Goal: Information Seeking & Learning: Find specific fact

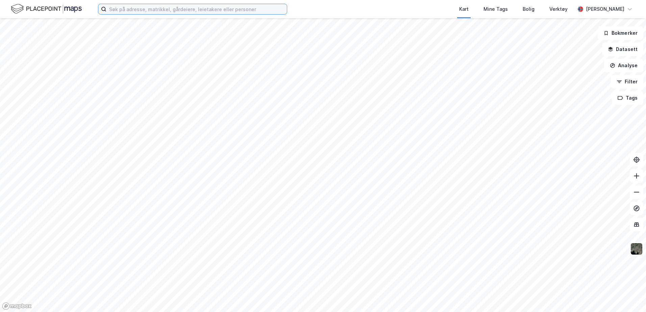
click at [200, 10] on input at bounding box center [196, 9] width 181 height 10
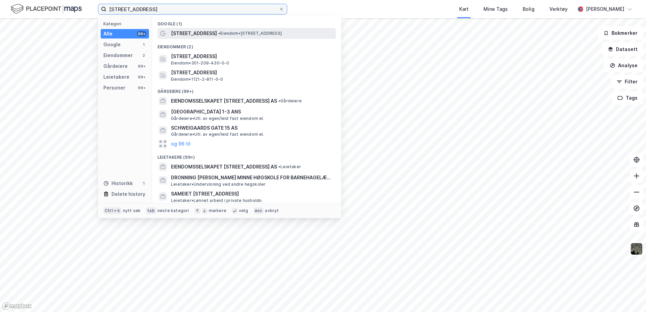
type input "[STREET_ADDRESS]"
click at [217, 31] on span "[STREET_ADDRESS]" at bounding box center [194, 33] width 46 height 8
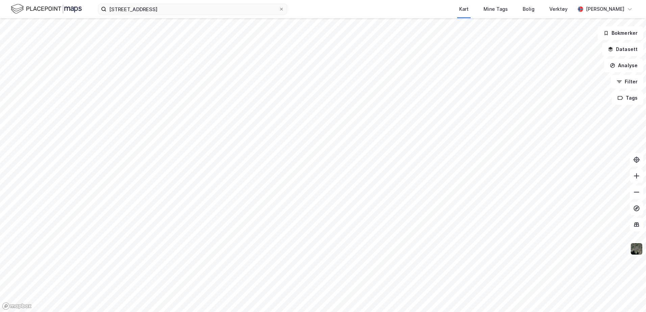
click at [359, 8] on div "Kart Mine Tags Bolig Verktøy" at bounding box center [448, 9] width 256 height 18
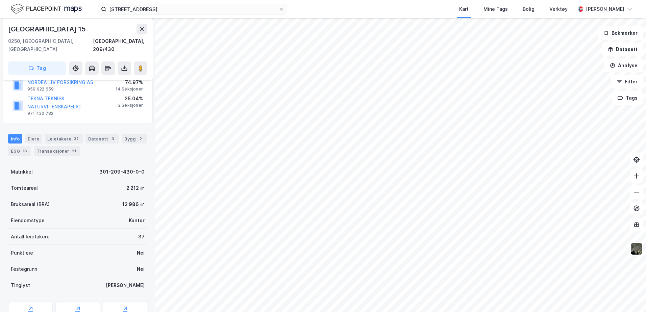
scroll to position [135, 0]
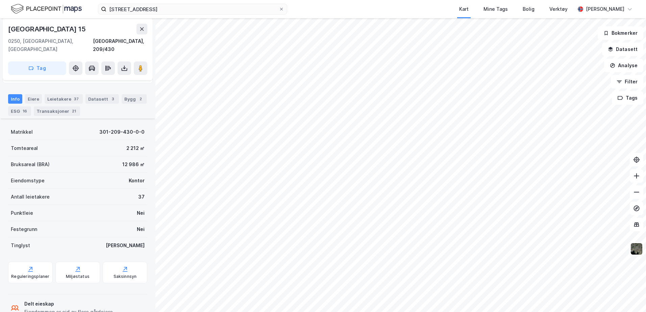
click at [28, 86] on div "Info [PERSON_NAME] 37 Datasett 3 Bygg 2 ESG 16 Transaksjoner 21" at bounding box center [78, 102] width 156 height 32
click at [29, 94] on div "Eiere" at bounding box center [33, 98] width 17 height 9
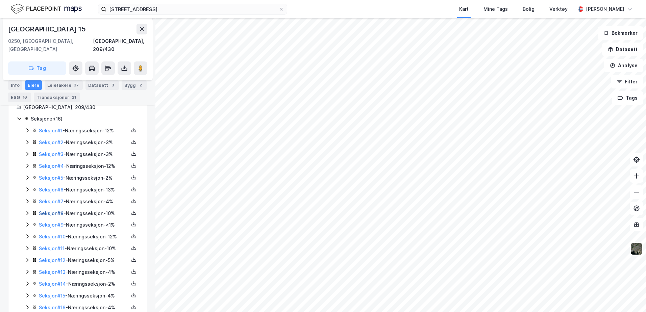
scroll to position [174, 0]
drag, startPoint x: 113, startPoint y: 40, endPoint x: 149, endPoint y: 41, distance: 35.5
click at [149, 41] on div "[STREET_ADDRESS]" at bounding box center [78, 49] width 150 height 62
copy div "[GEOGRAPHIC_DATA], 209/430"
click at [99, 40] on div "[GEOGRAPHIC_DATA], 209/430" at bounding box center [77, 45] width 139 height 16
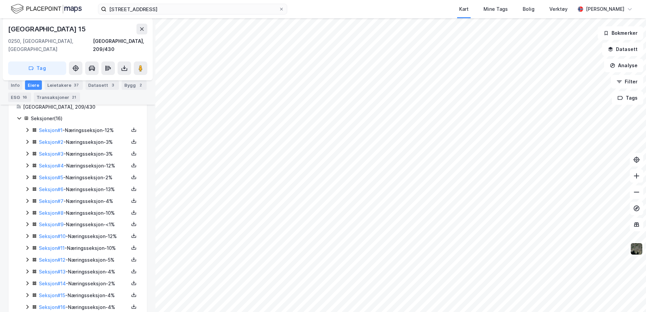
scroll to position [140, 0]
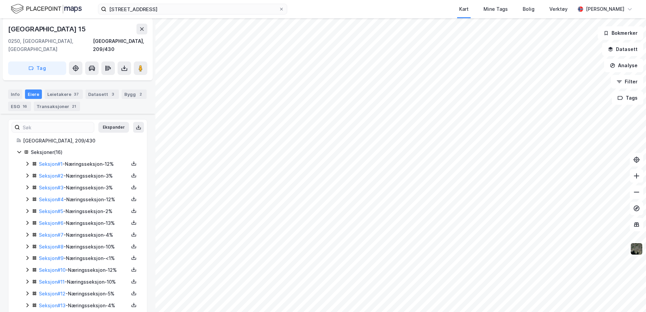
drag, startPoint x: 97, startPoint y: 42, endPoint x: 103, endPoint y: 43, distance: 6.1
click at [97, 42] on div "[GEOGRAPHIC_DATA], 209/430" at bounding box center [77, 45] width 139 height 16
drag, startPoint x: 111, startPoint y: 41, endPoint x: 148, endPoint y: 42, distance: 37.6
click at [148, 42] on div "[STREET_ADDRESS]" at bounding box center [78, 49] width 150 height 62
copy div "[GEOGRAPHIC_DATA], 209/430"
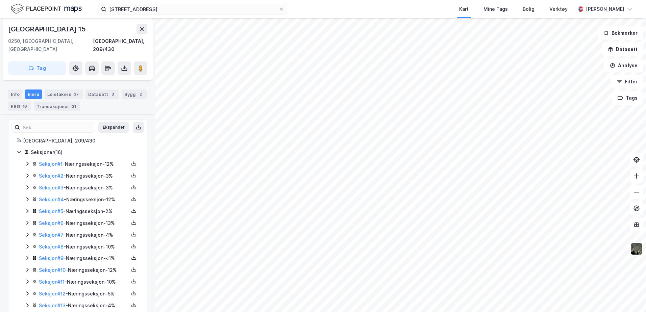
click at [145, 132] on div "[GEOGRAPHIC_DATA], 209/430 Tag Hjemmelshaver EIENDOMSSELSKAPET DRONNING M G 15 …" at bounding box center [78, 165] width 156 height 294
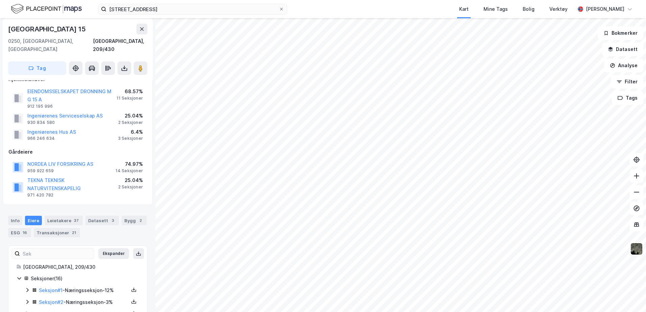
scroll to position [0, 0]
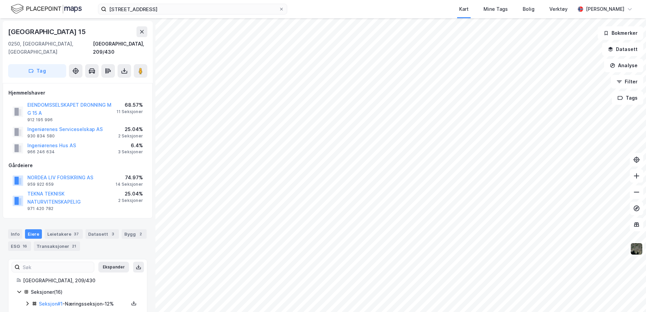
click at [146, 162] on div "Gårdeiere" at bounding box center [77, 166] width 139 height 8
drag, startPoint x: 100, startPoint y: 185, endPoint x: 53, endPoint y: 191, distance: 47.0
click at [57, 190] on div "TEKNA TEKNISK NATURVITENSKAPELIG 971 420 782" at bounding box center [72, 201] width 91 height 22
drag, startPoint x: 51, startPoint y: 193, endPoint x: 27, endPoint y: 195, distance: 24.2
click at [27, 195] on div "TEKNA TEKNISK NATURVITENSKAPELIG 971 420 782" at bounding box center [66, 201] width 106 height 22
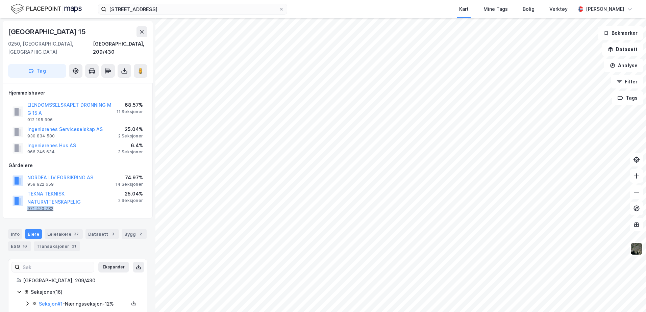
copy div "971 420 782"
